Goal: Task Accomplishment & Management: Complete application form

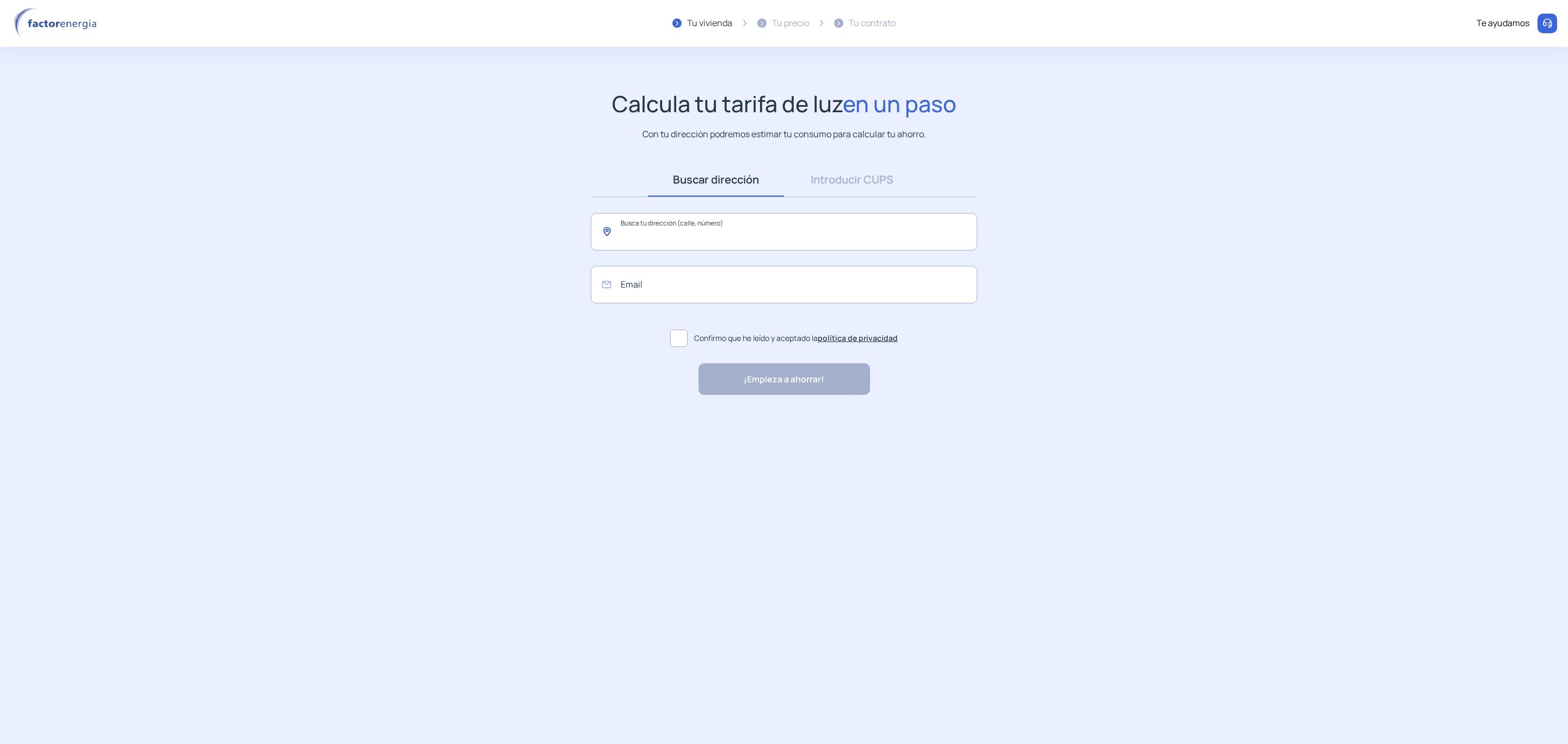
click at [653, 232] on input "text" at bounding box center [784, 232] width 386 height 38
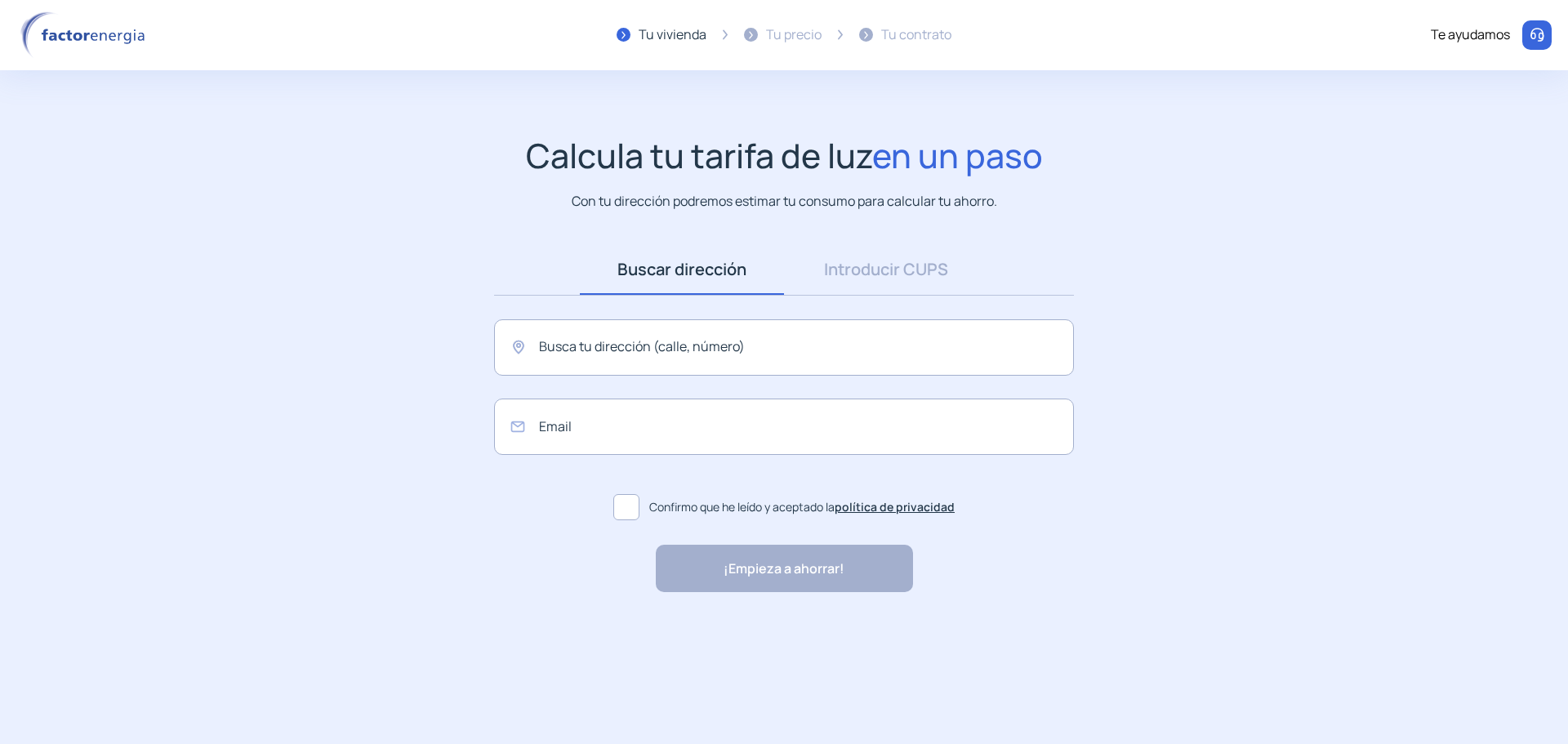
drag, startPoint x: 1702, startPoint y: 24, endPoint x: 431, endPoint y: 184, distance: 1281.0
click at [428, 191] on div "Calcula tu tarifa de luz en un paso Con tu dirección podremos estimar tu consum…" at bounding box center [784, 174] width 1536 height 76
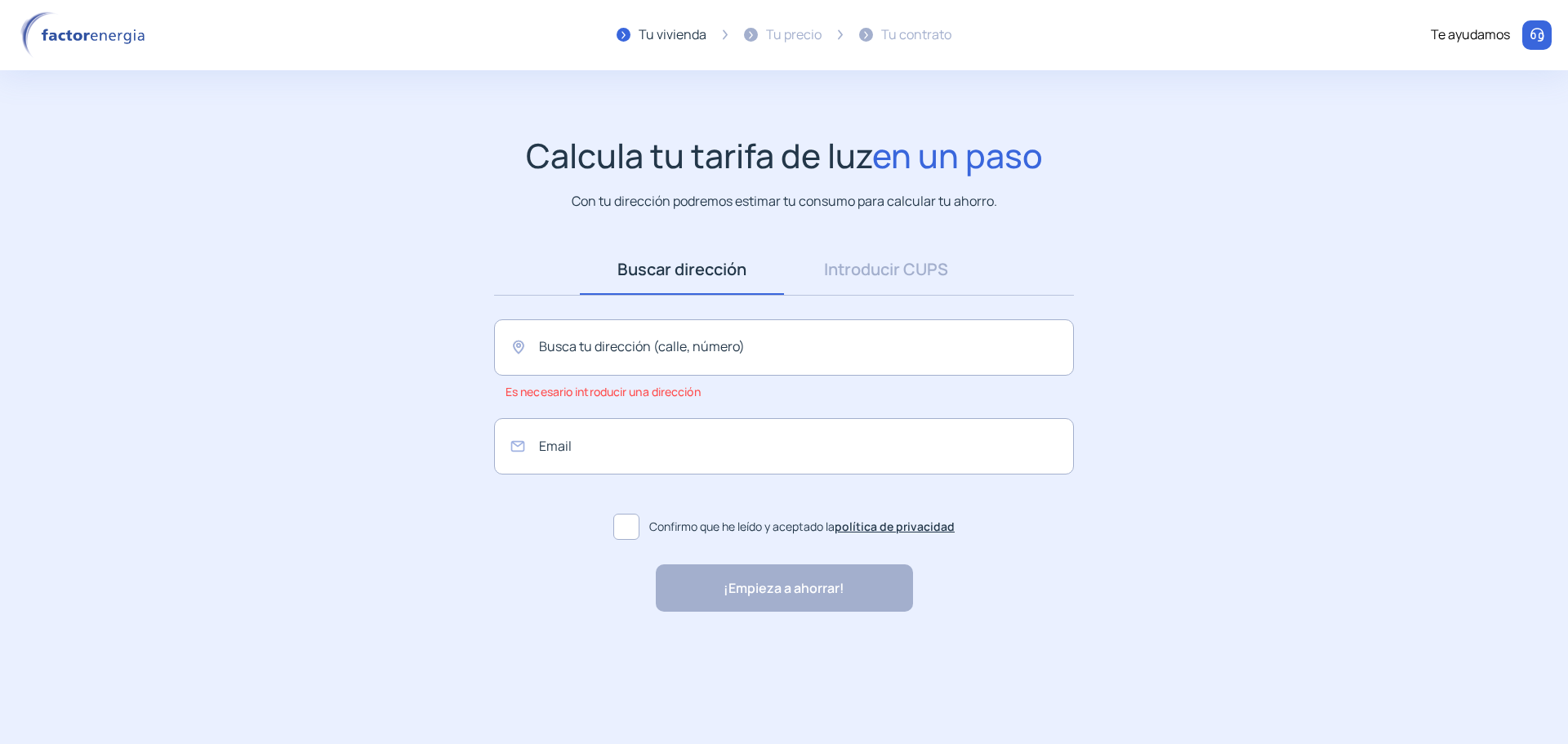
click at [53, 34] on img at bounding box center [86, 35] width 139 height 48
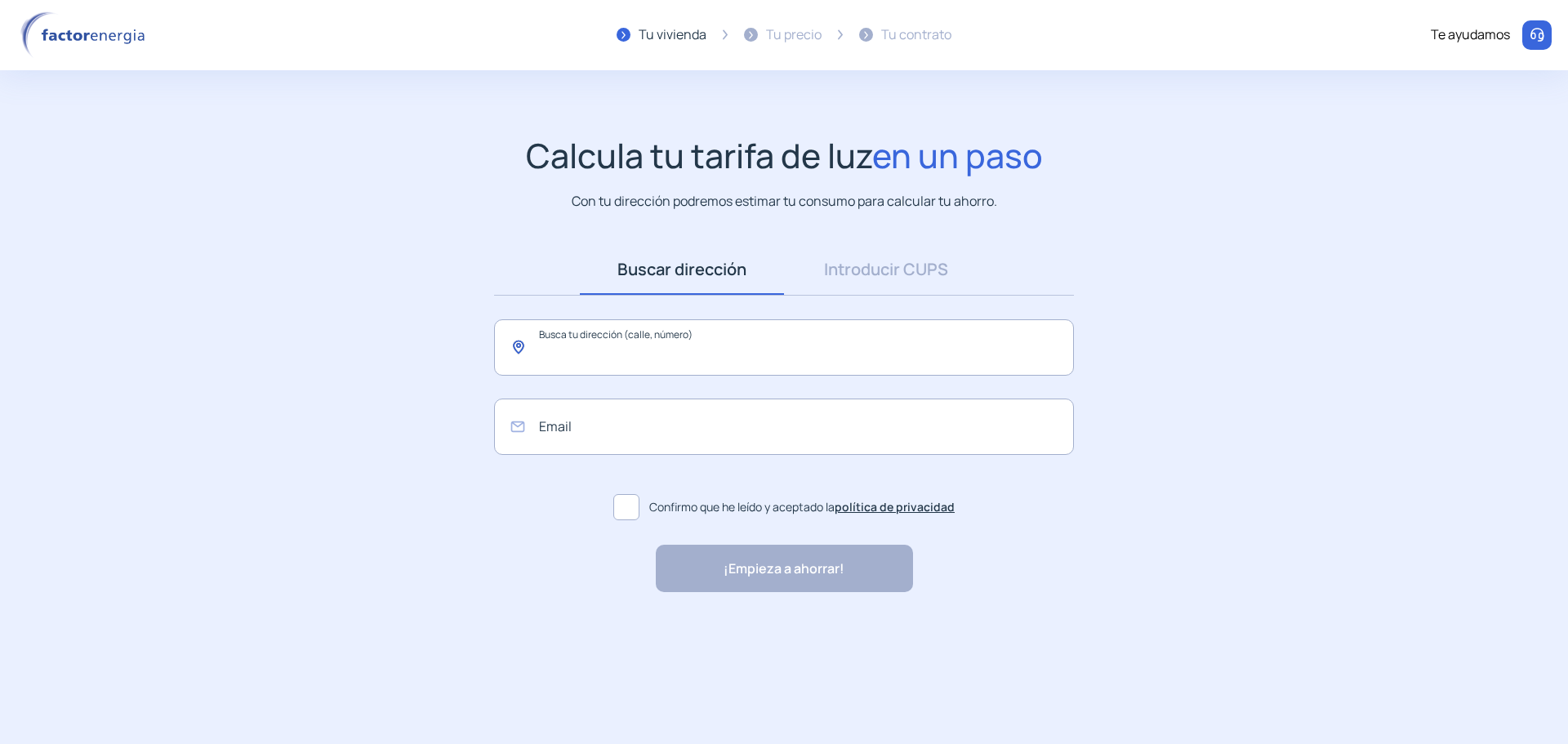
click at [603, 348] on input "text" at bounding box center [784, 348] width 580 height 57
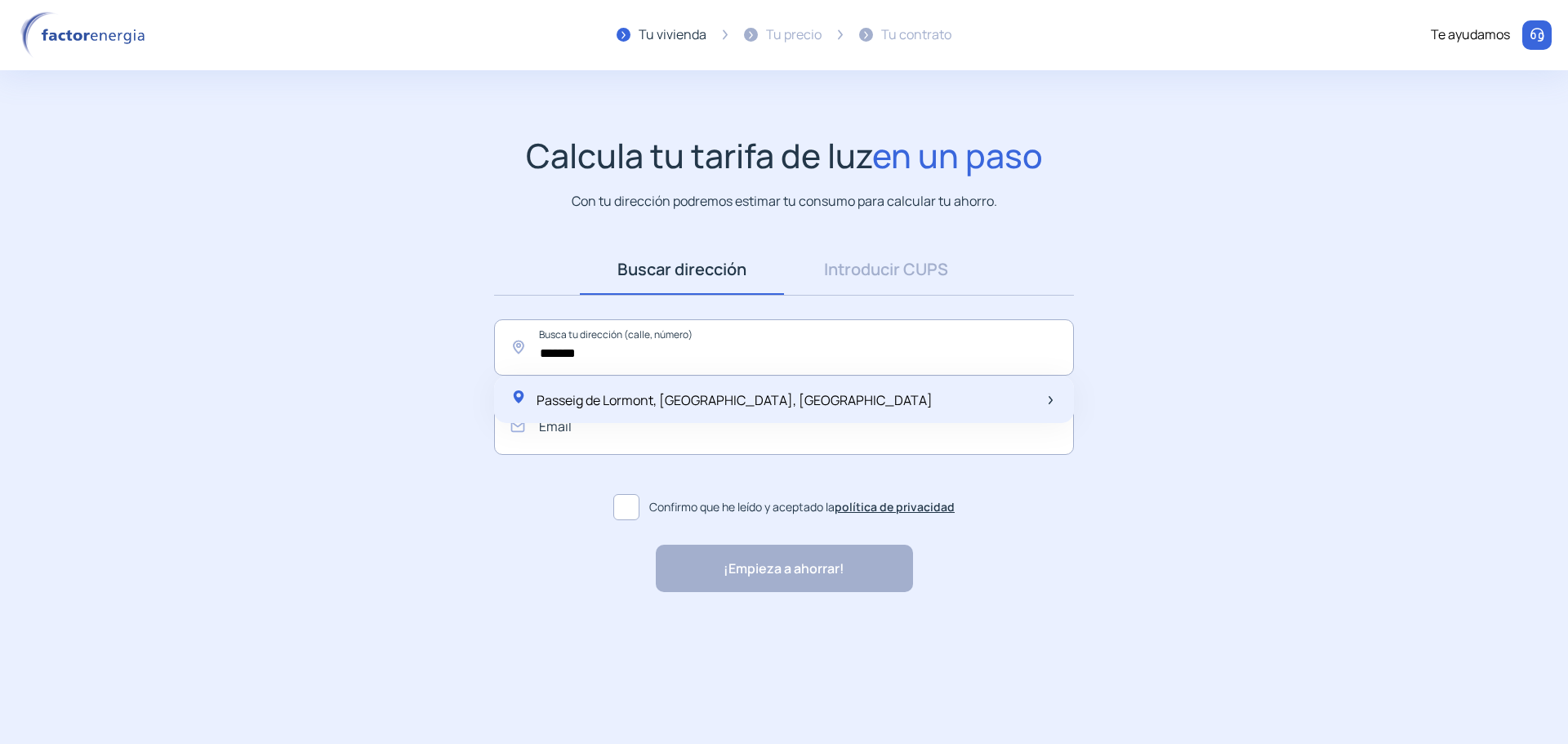
click at [598, 403] on span "Passeig de Lormont, [GEOGRAPHIC_DATA], [GEOGRAPHIC_DATA]" at bounding box center [735, 400] width 396 height 18
type input "**********"
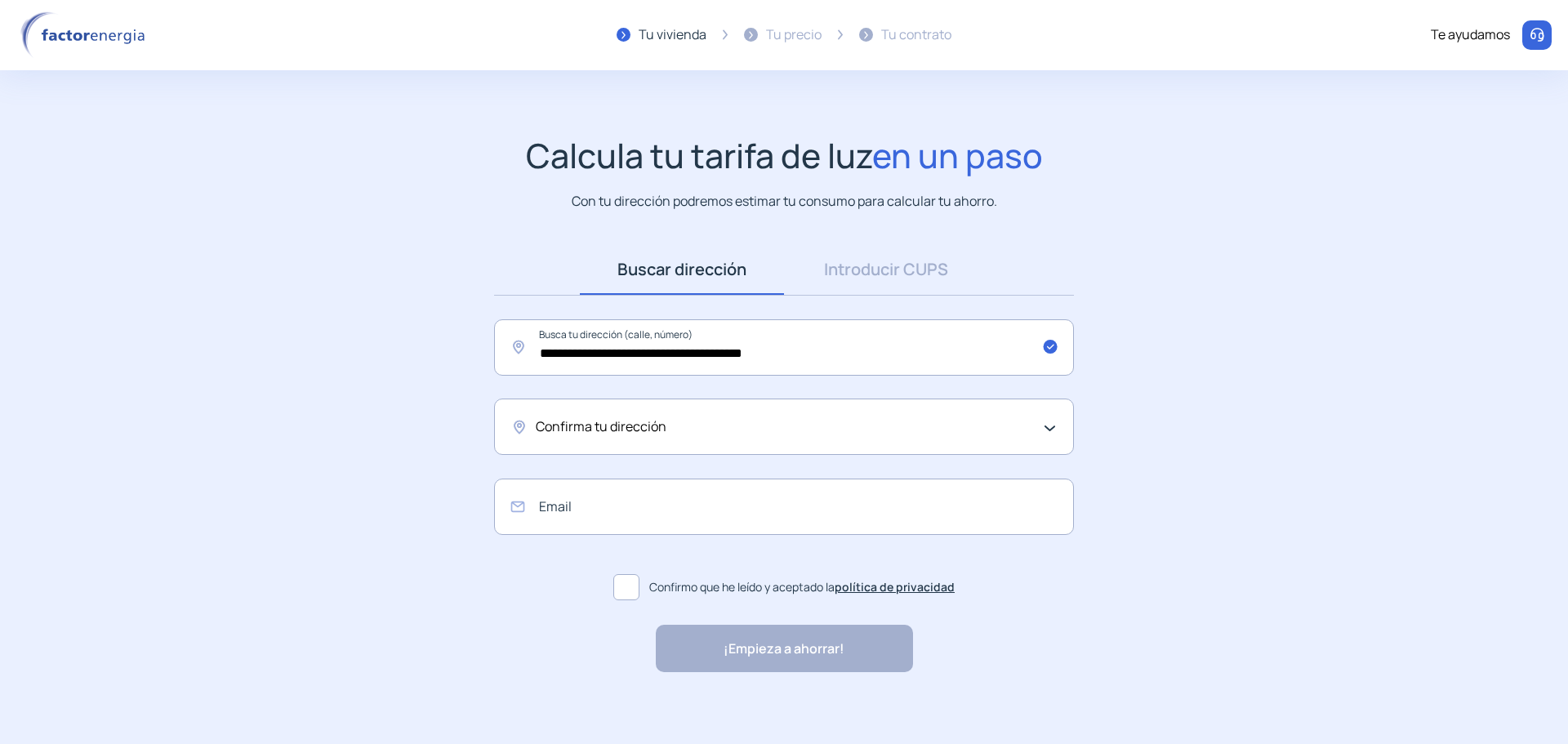
click at [635, 433] on span "Confirma tu dirección" at bounding box center [601, 428] width 131 height 21
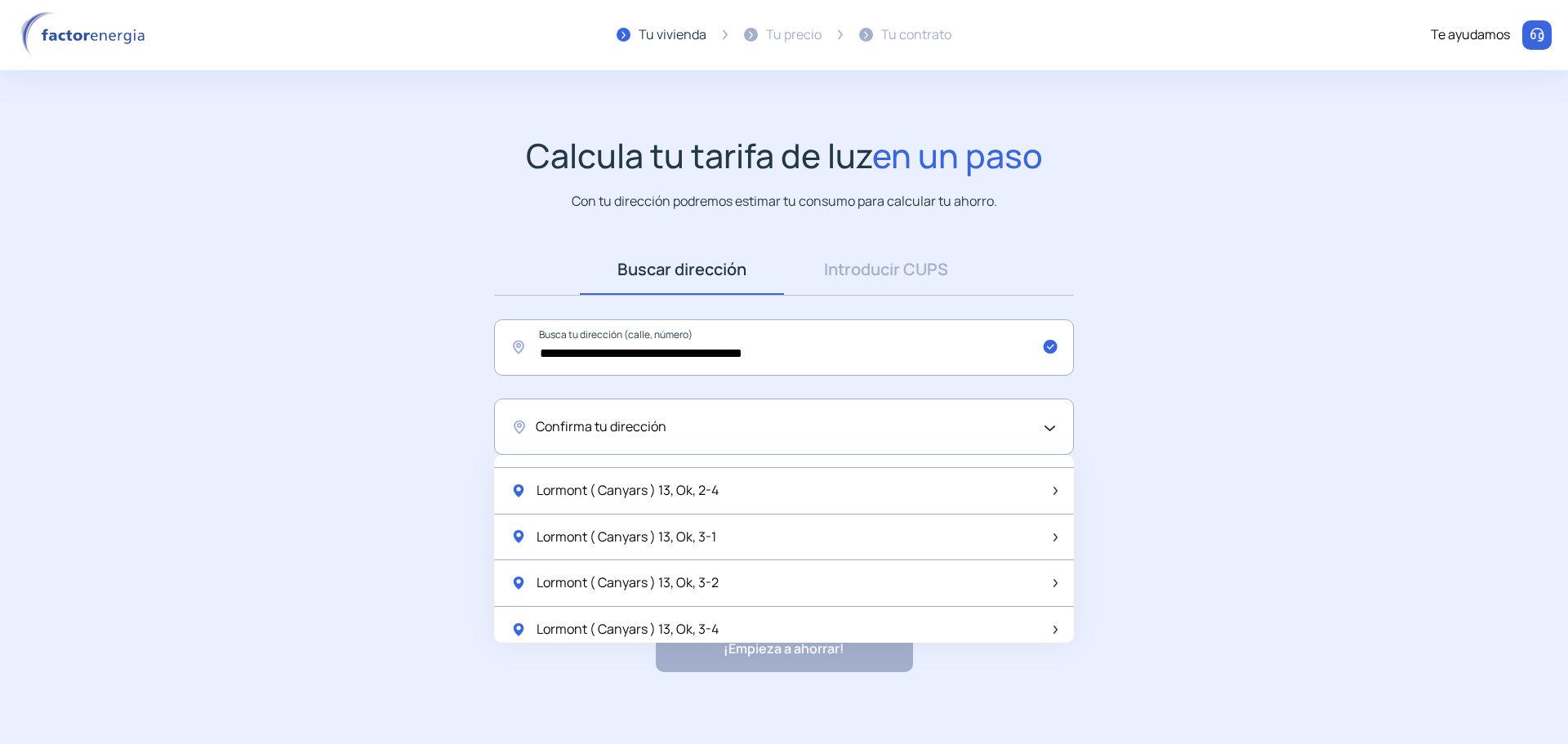
scroll to position [1552, 0]
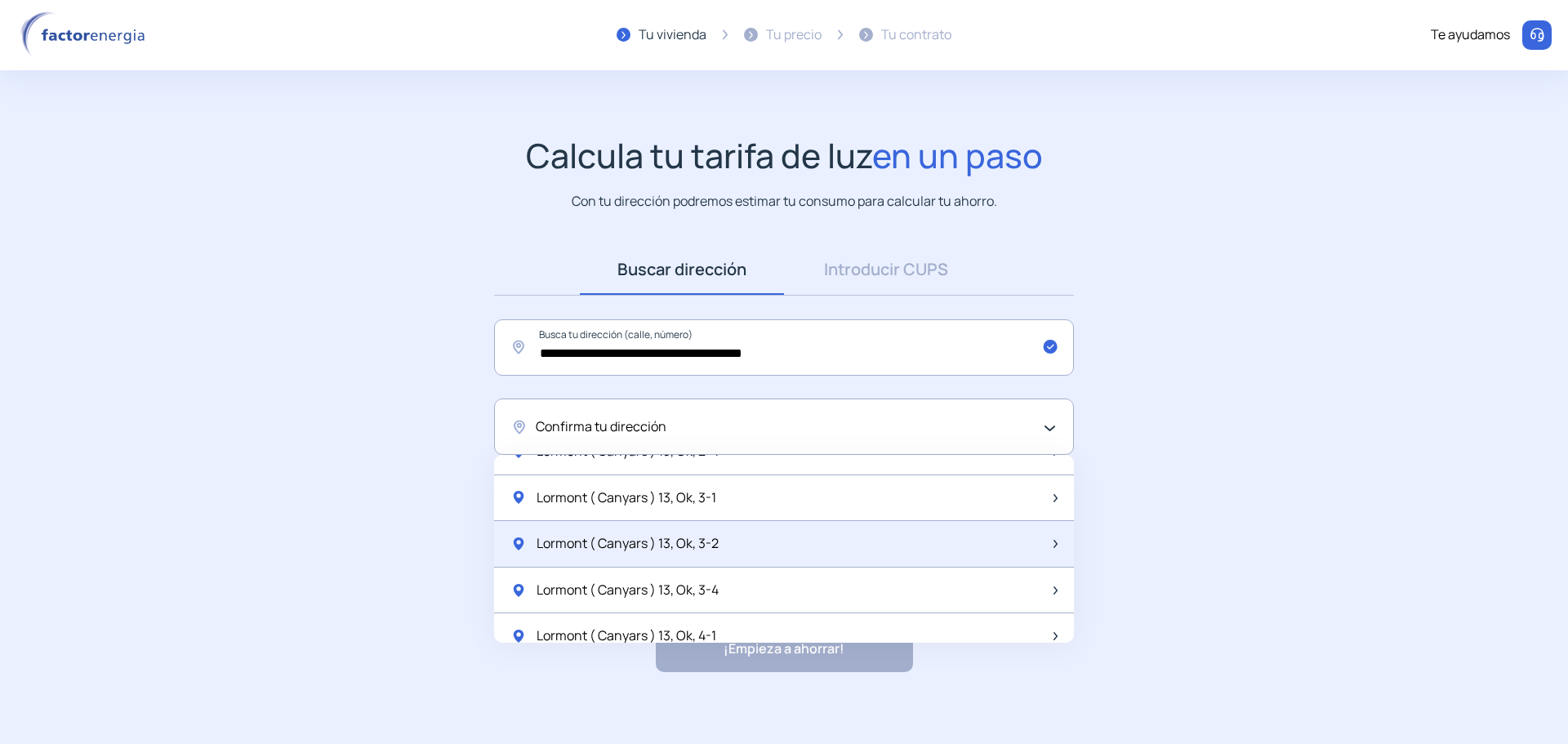
click at [742, 547] on div "Lormont ( Canyars ) 13, Ok, 3-2" at bounding box center [784, 545] width 580 height 47
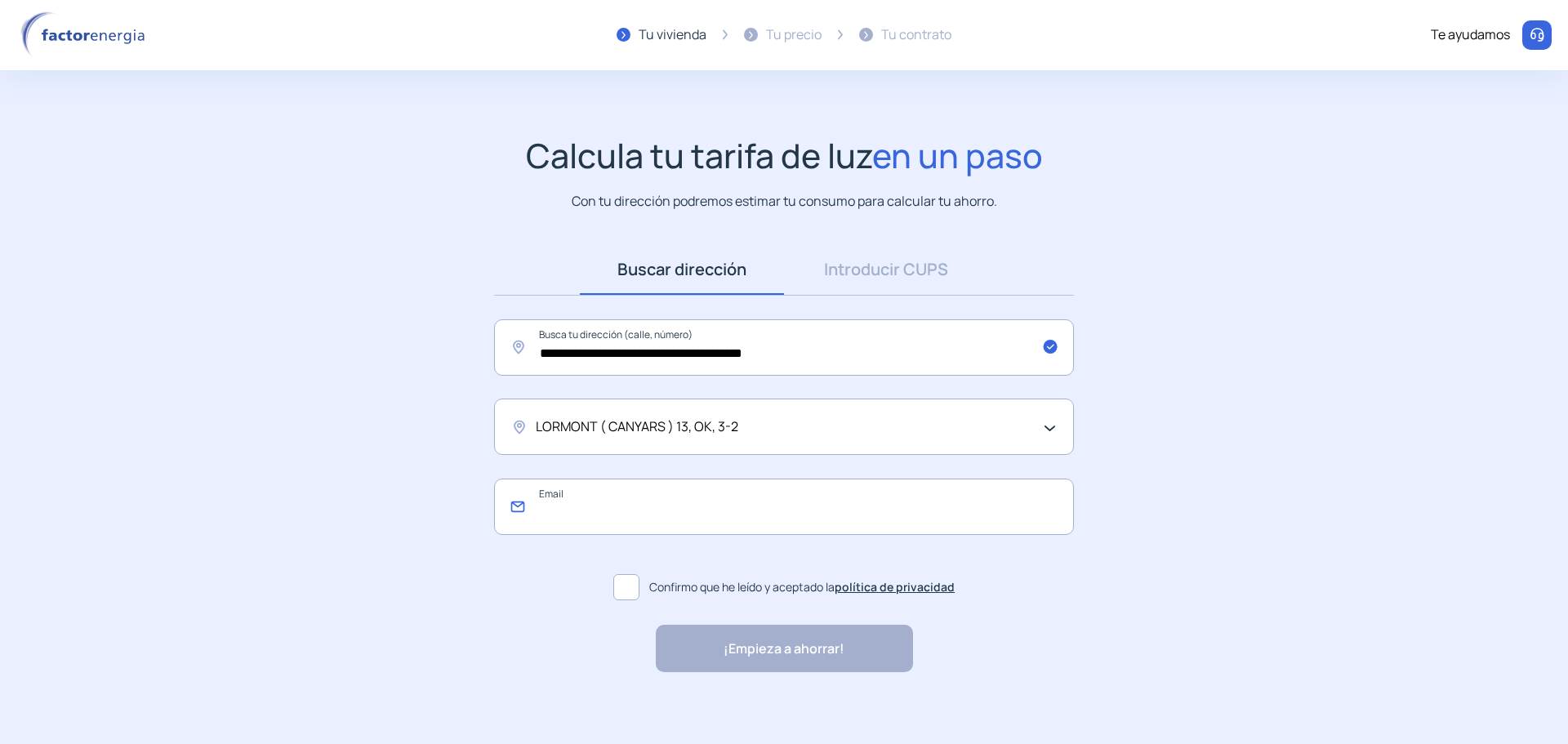
click at [618, 514] on input "email" at bounding box center [784, 507] width 580 height 57
type input "**********"
click at [619, 583] on span at bounding box center [626, 587] width 26 height 26
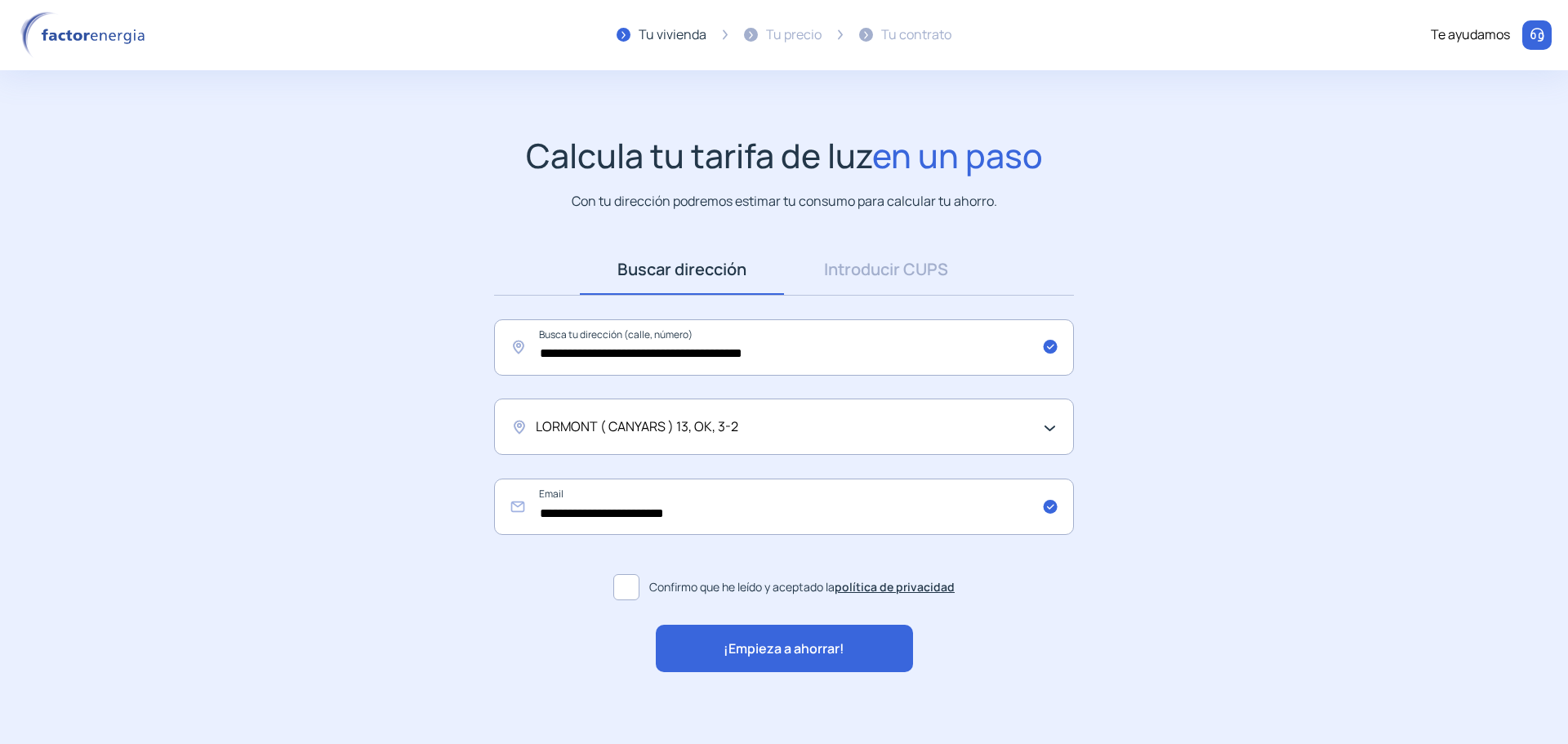
click at [733, 648] on span "¡Empieza a ahorrar!" at bounding box center [784, 649] width 121 height 21
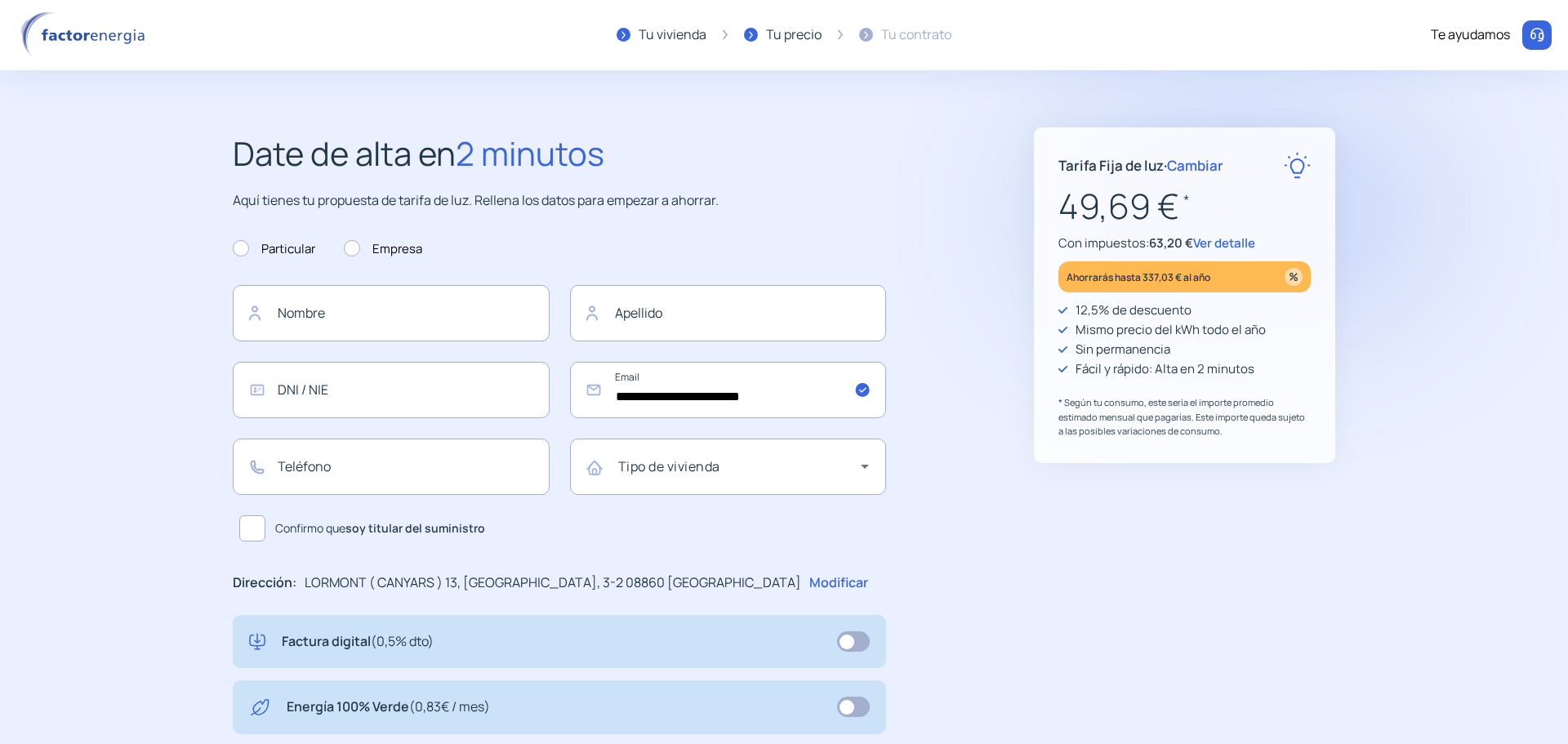
scroll to position [82, 0]
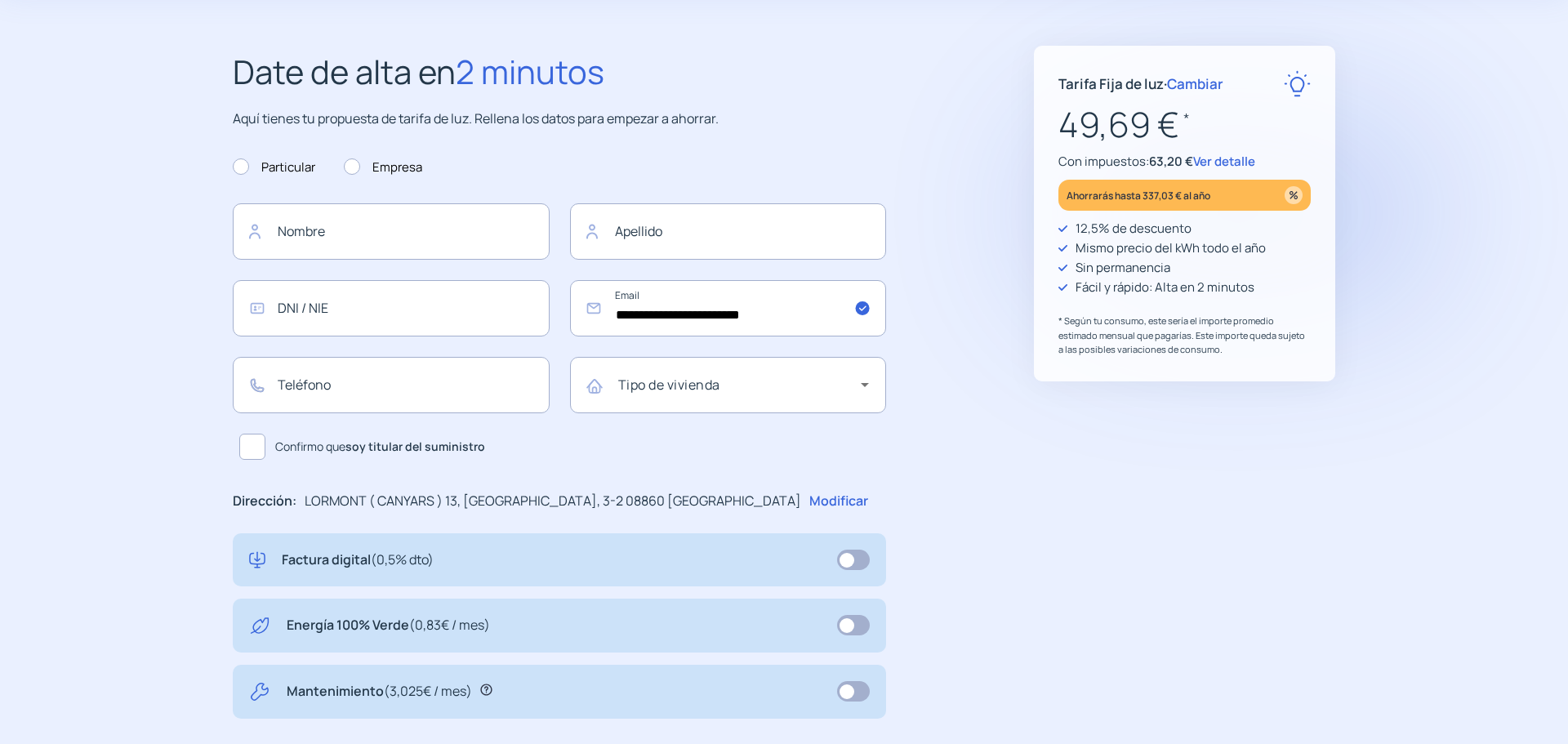
click at [1363, 530] on div "**********" at bounding box center [784, 557] width 1168 height 1022
